Goal: Navigation & Orientation: Find specific page/section

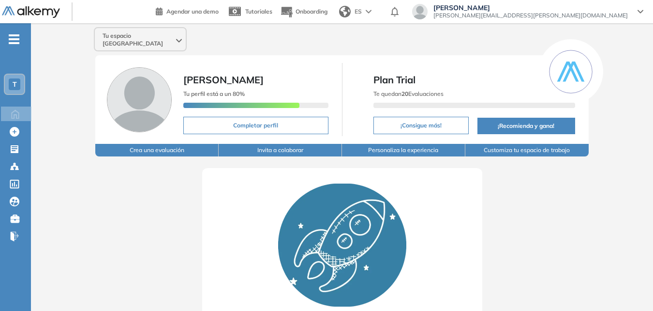
click at [90, 185] on div "Comienza tu viaje Crea tu primera evaluación utilizando nuestros test recomenda…" at bounding box center [342, 285] width 560 height 259
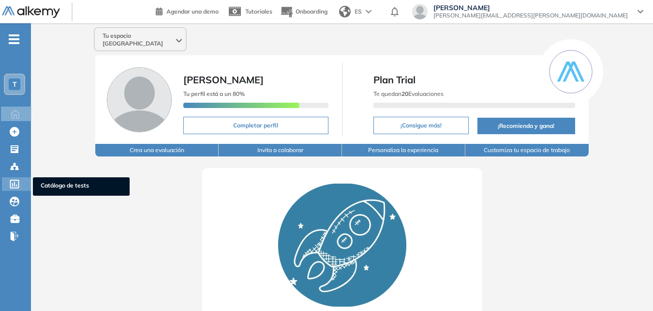
click at [14, 186] on icon at bounding box center [14, 184] width 9 height 9
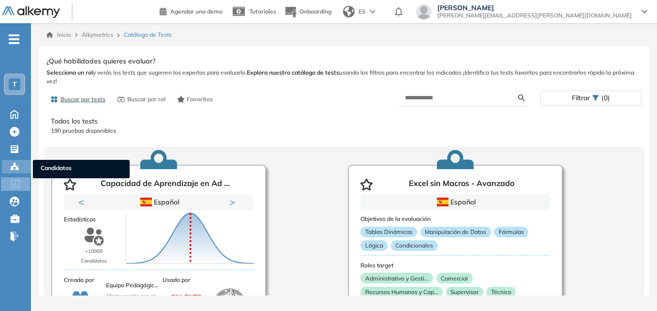
click at [17, 168] on icon at bounding box center [16, 169] width 3 height 2
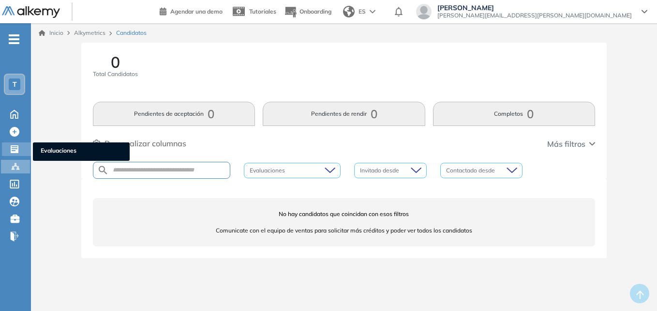
click at [11, 154] on div "Evaluaciones Evaluaciones" at bounding box center [16, 149] width 29 height 14
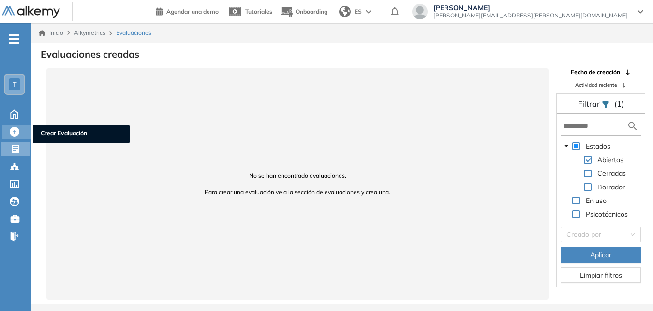
click at [14, 130] on icon at bounding box center [15, 132] width 10 height 10
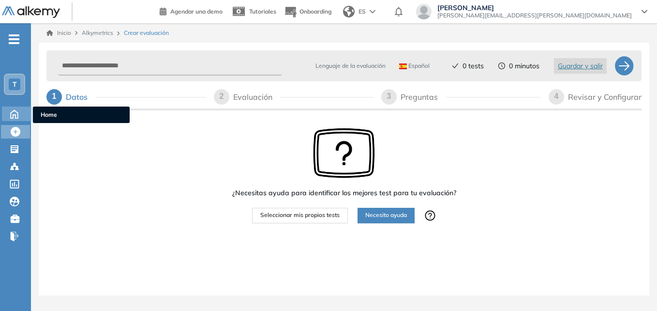
click at [12, 108] on icon at bounding box center [14, 113] width 17 height 12
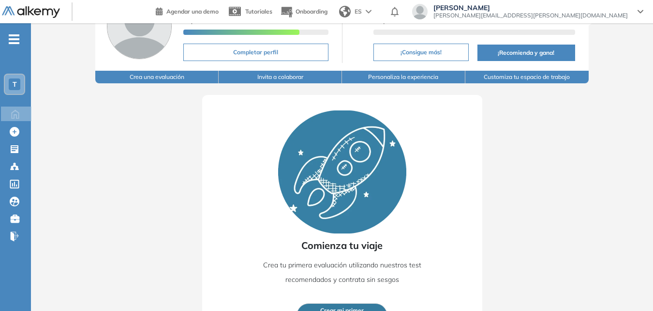
scroll to position [50, 0]
